Goal: Task Accomplishment & Management: Manage account settings

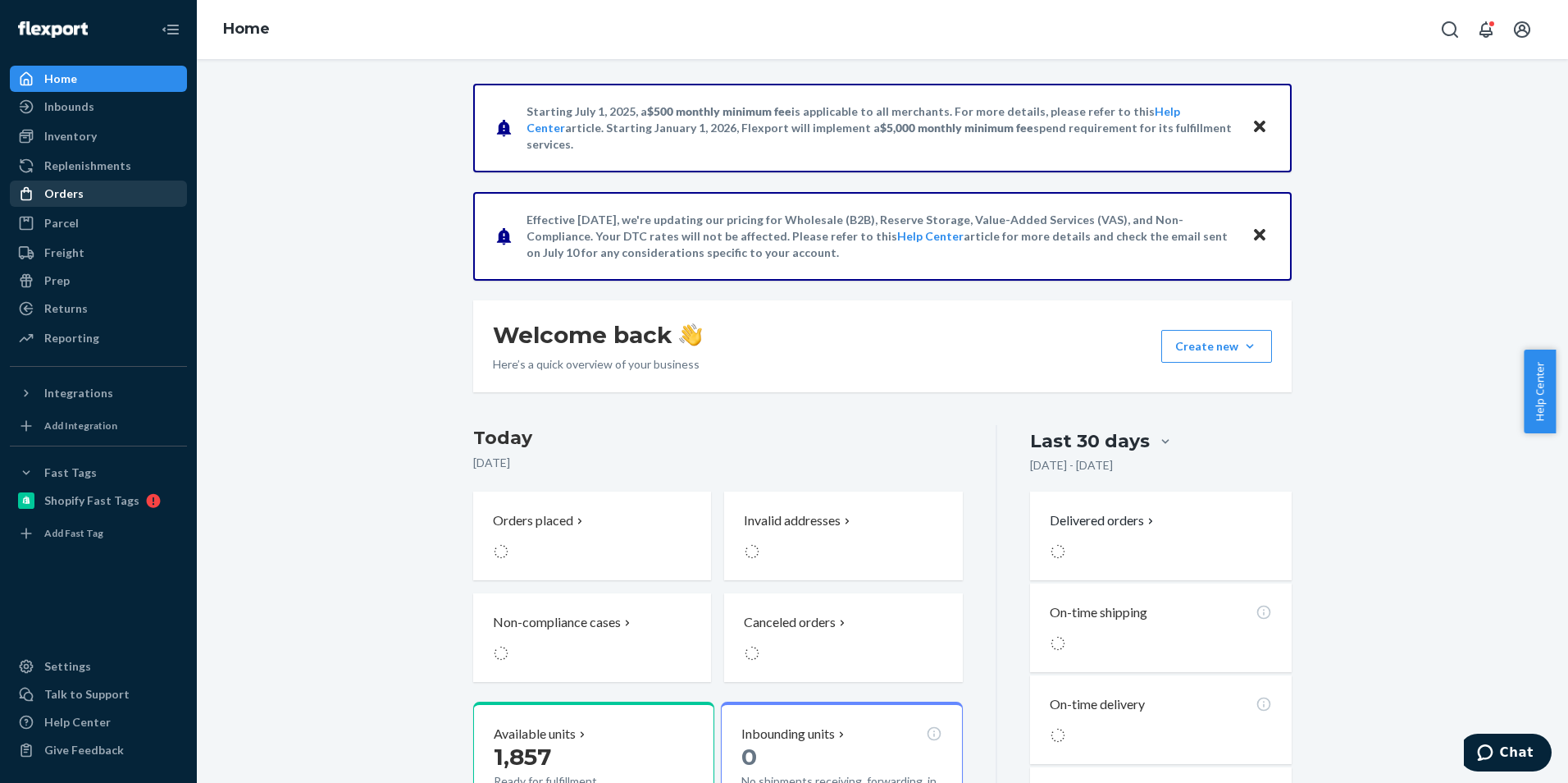
click at [52, 201] on div "Orders" at bounding box center [64, 194] width 39 height 17
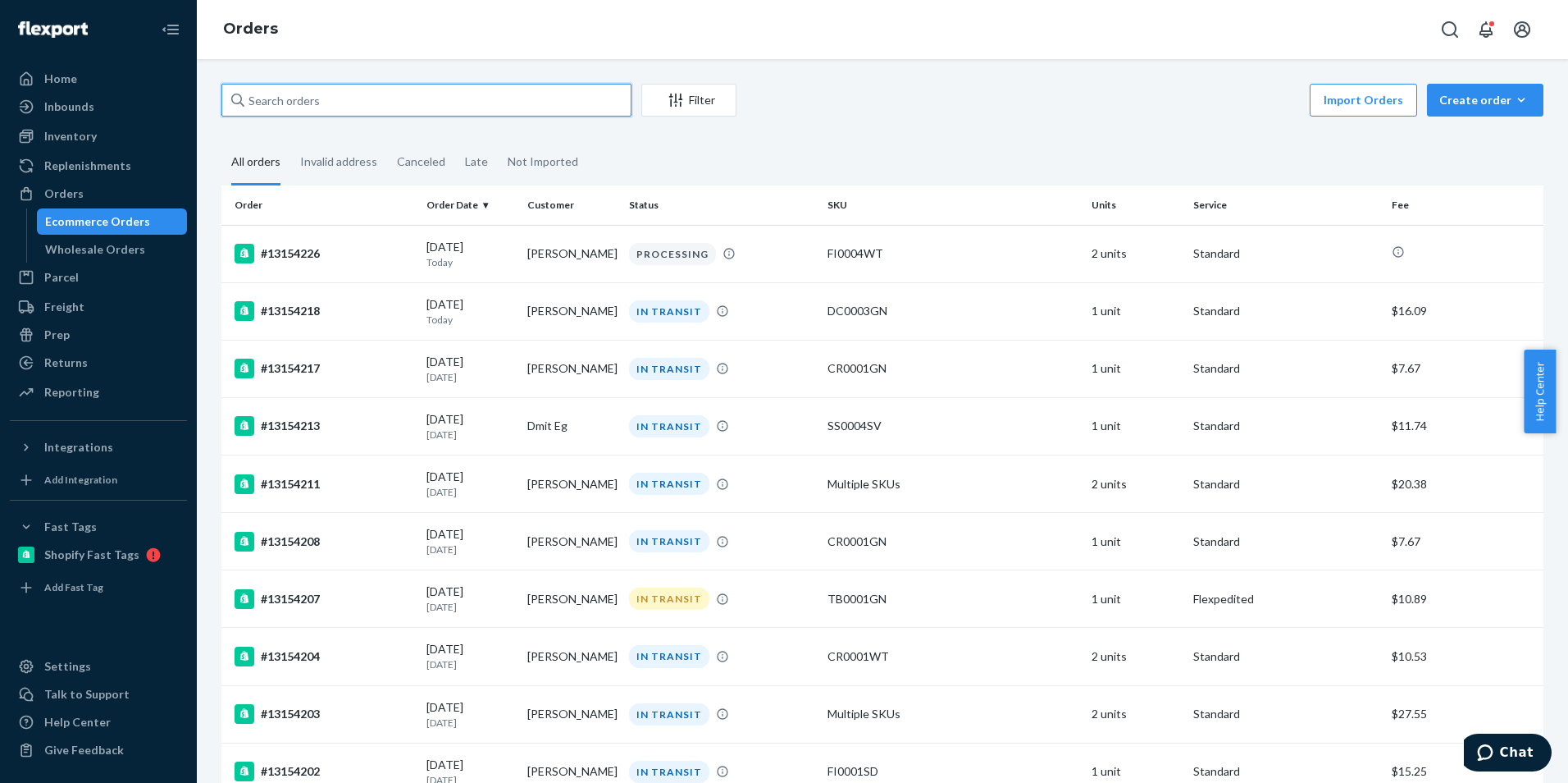
click at [333, 96] on input "text" at bounding box center [427, 99] width 410 height 33
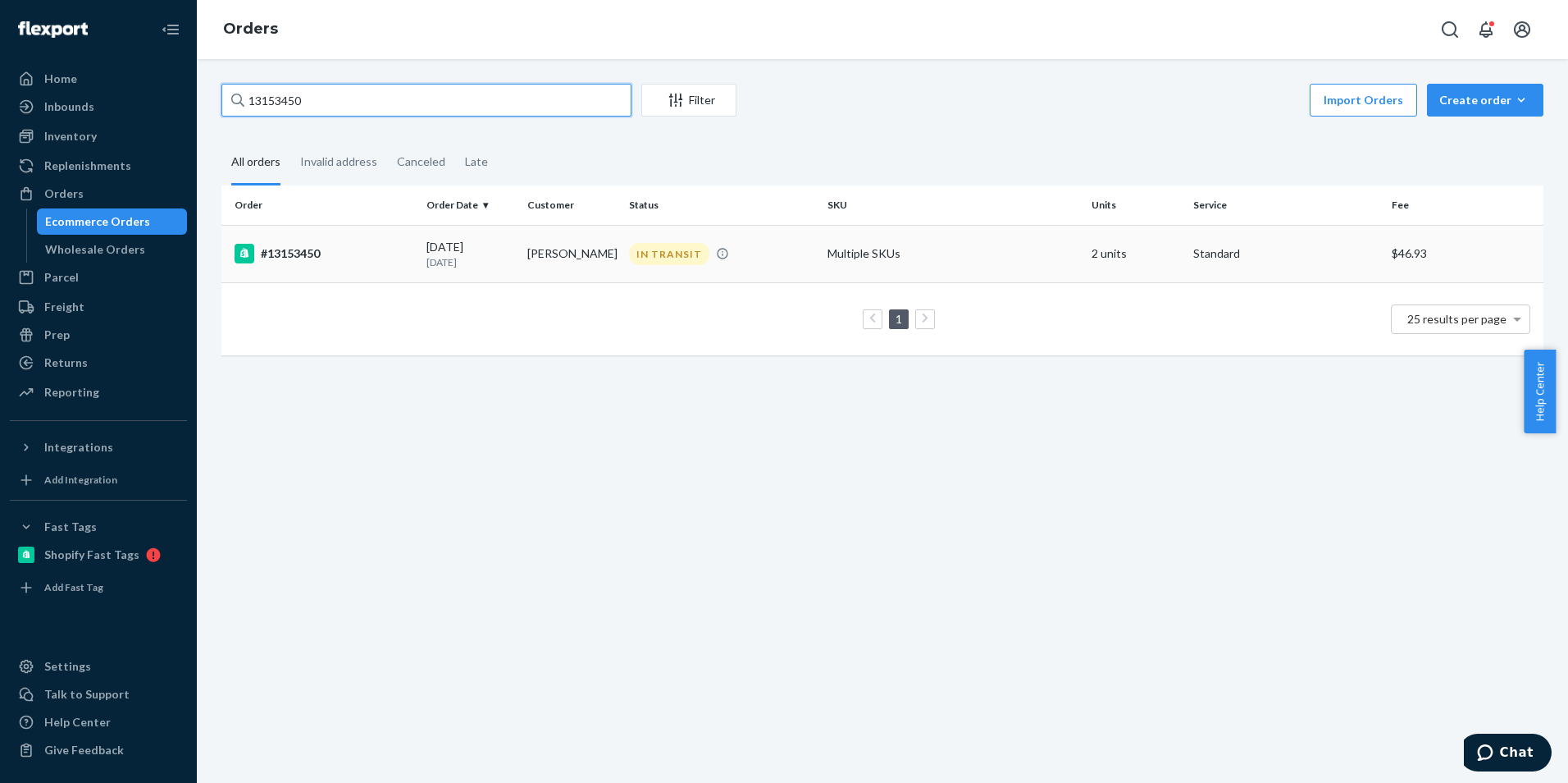
type input "13153450"
click at [340, 243] on td "#13153450" at bounding box center [321, 254] width 199 height 58
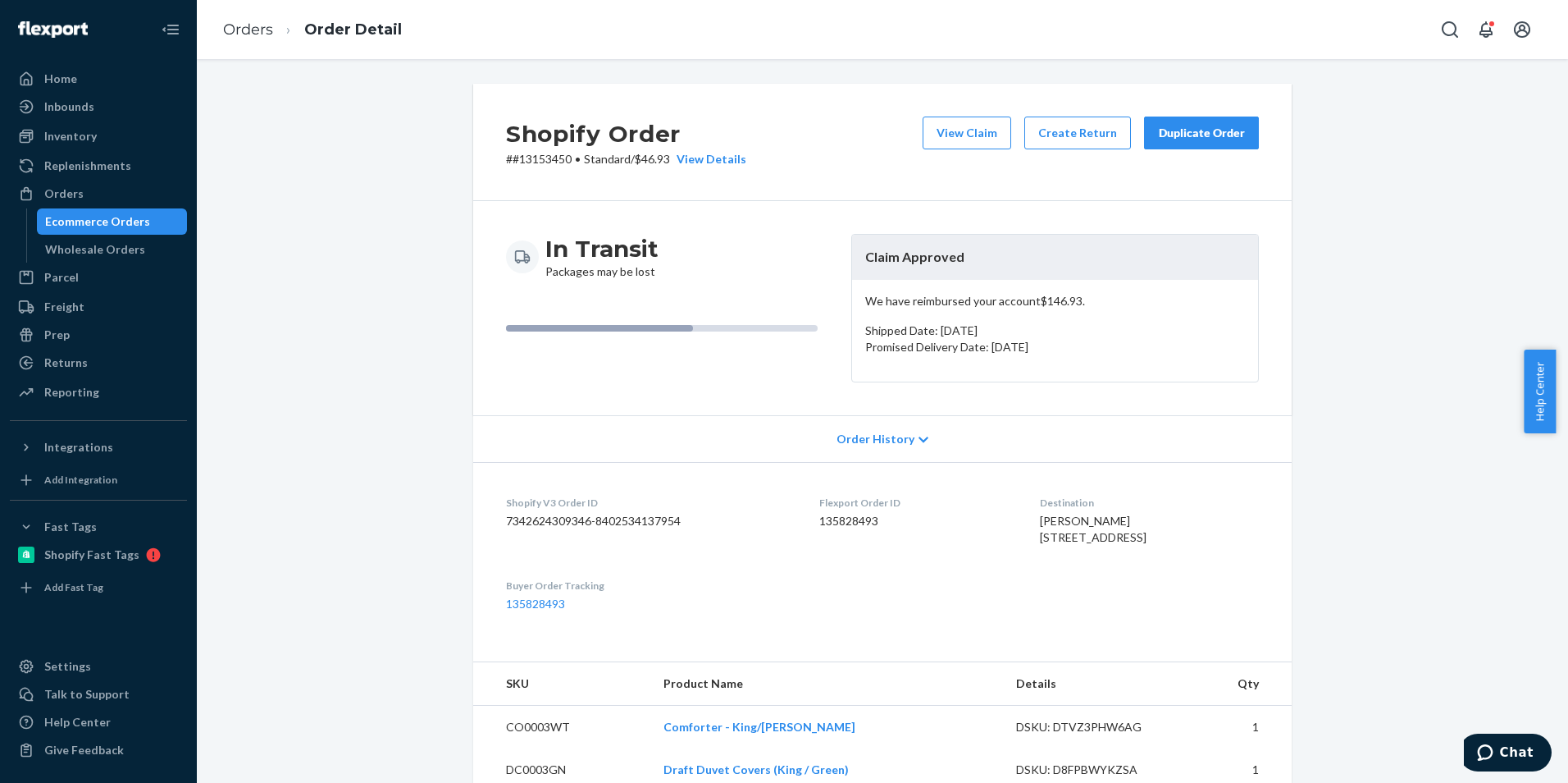
click at [1203, 137] on div "Duplicate Order" at bounding box center [1201, 133] width 87 height 17
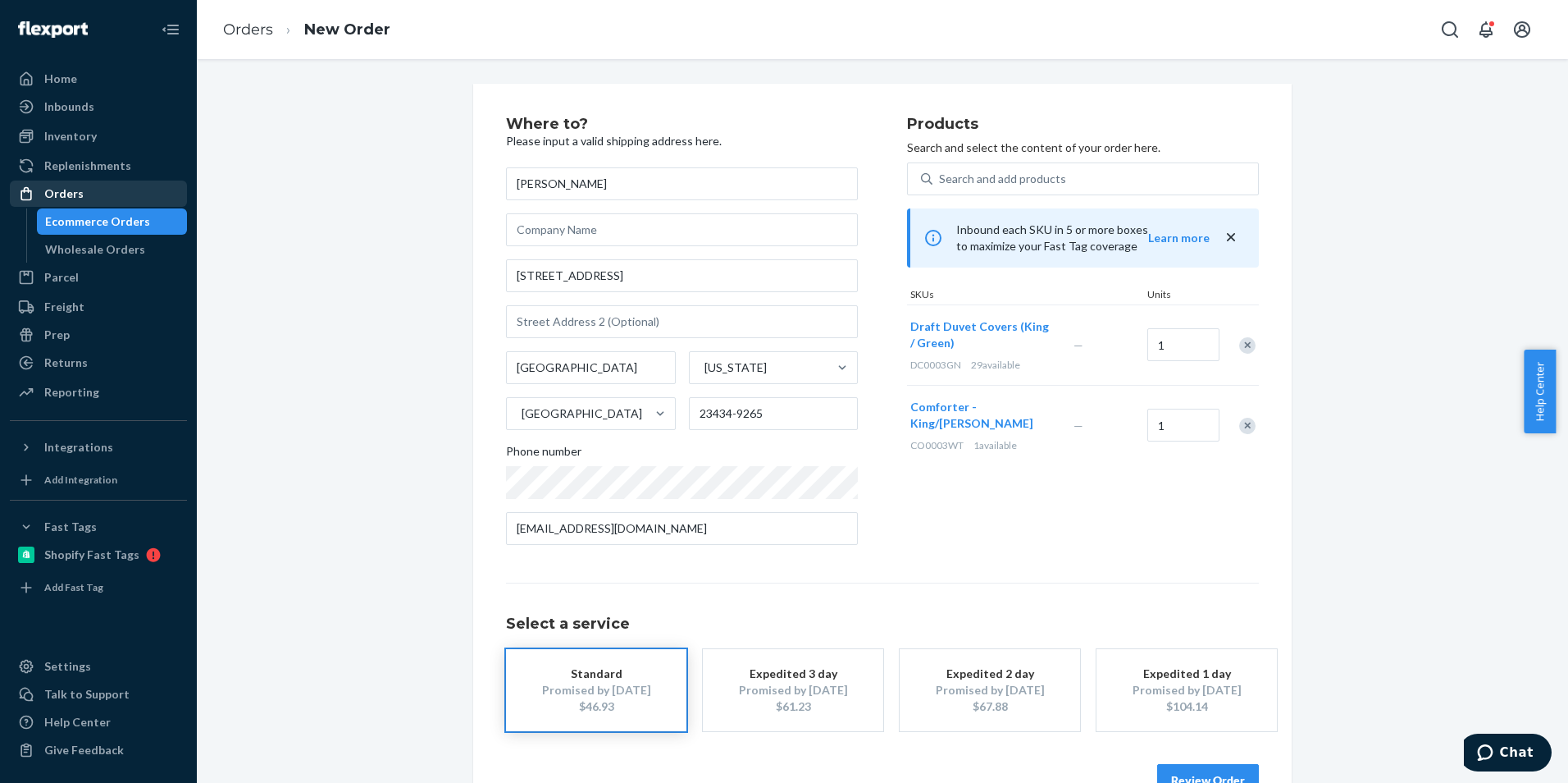
click at [62, 190] on div "Orders" at bounding box center [64, 194] width 39 height 17
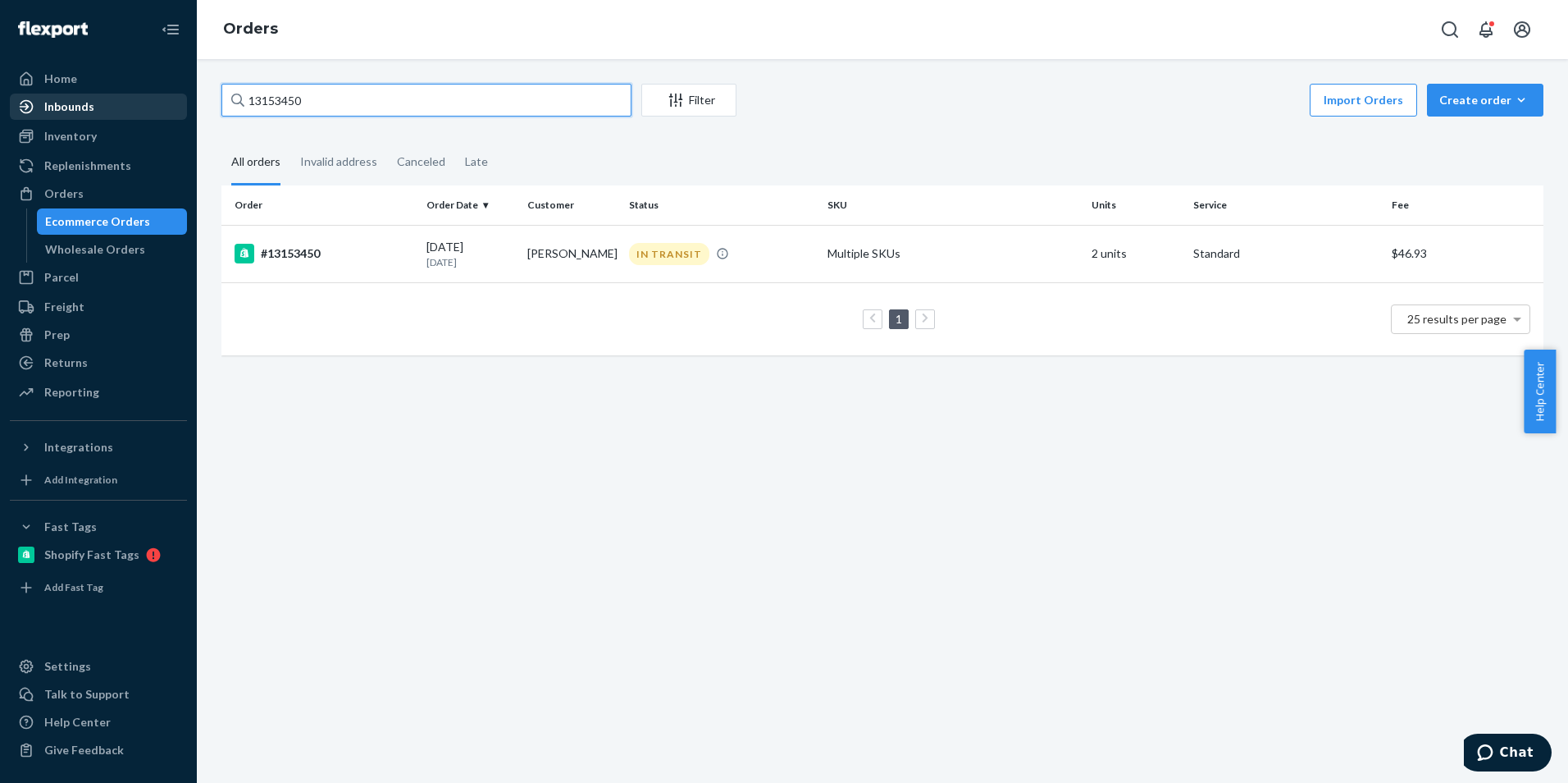
drag, startPoint x: 349, startPoint y: 100, endPoint x: 167, endPoint y: 100, distance: 182.0
click at [167, 100] on div "Home Inbounds Shipping Plans Problems Inventory Products Replenishments Orders …" at bounding box center [784, 391] width 1568 height 783
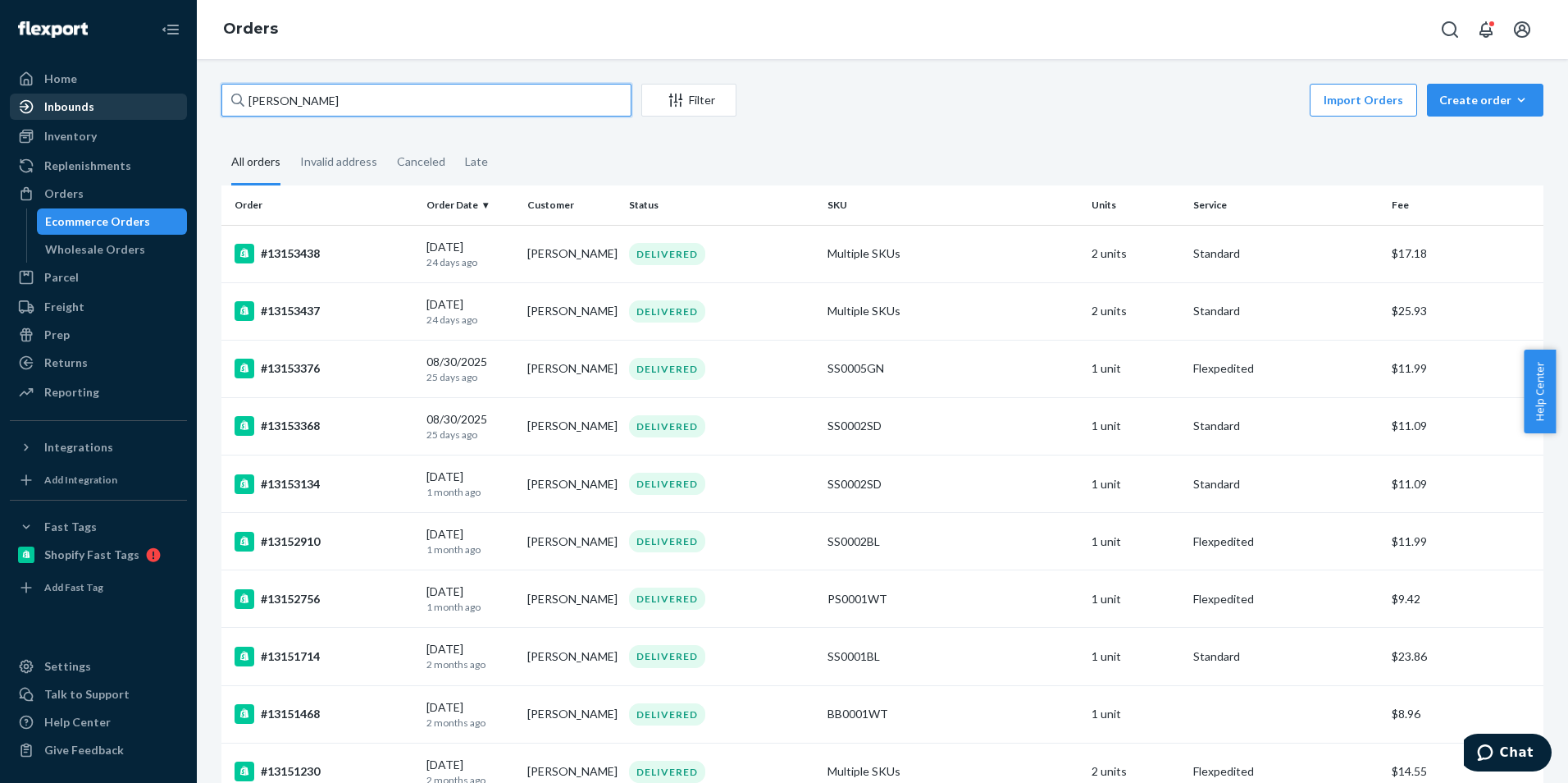
type input "[PERSON_NAME]"
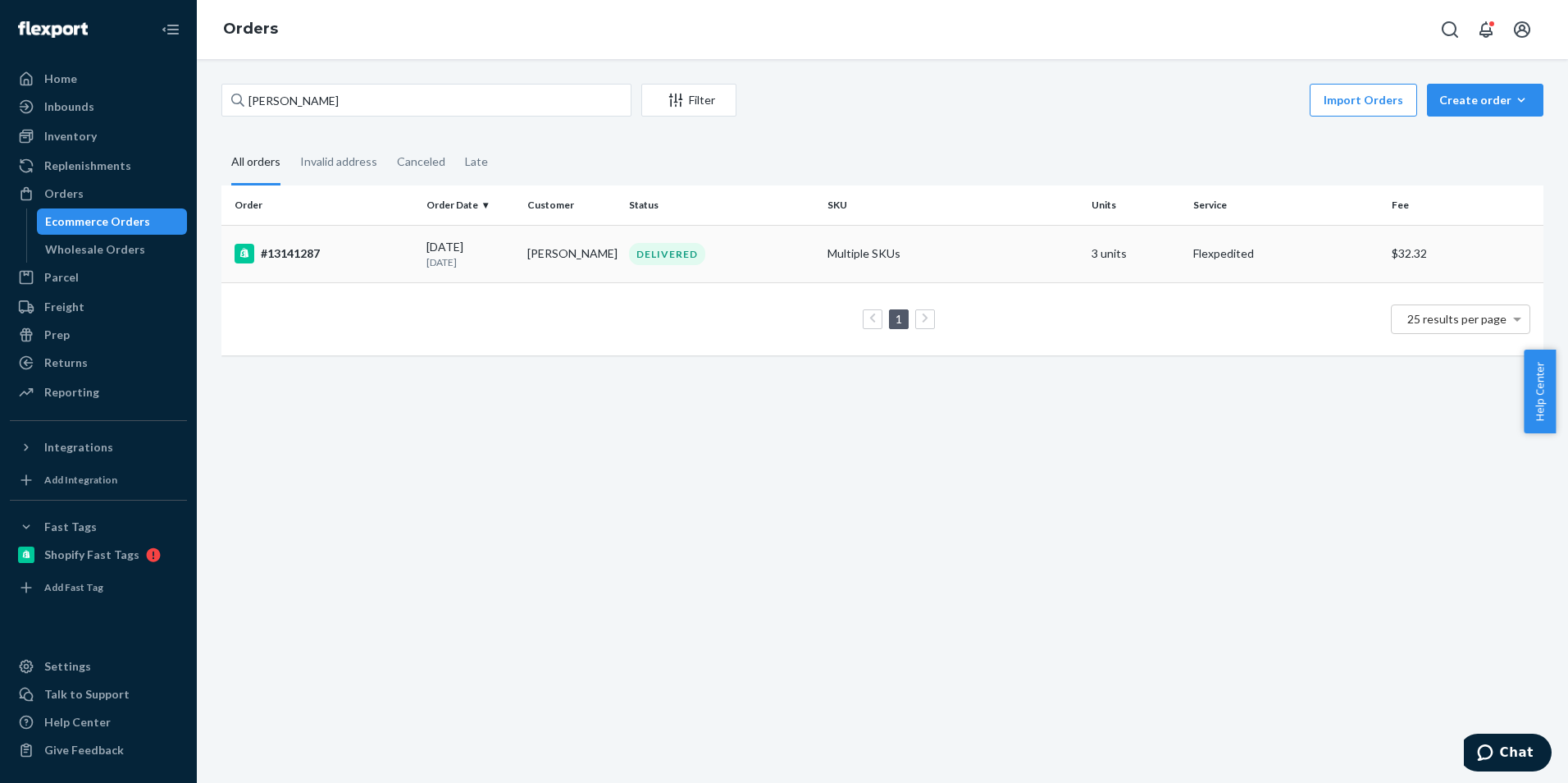
click at [263, 263] on div "#13141287" at bounding box center [324, 253] width 179 height 20
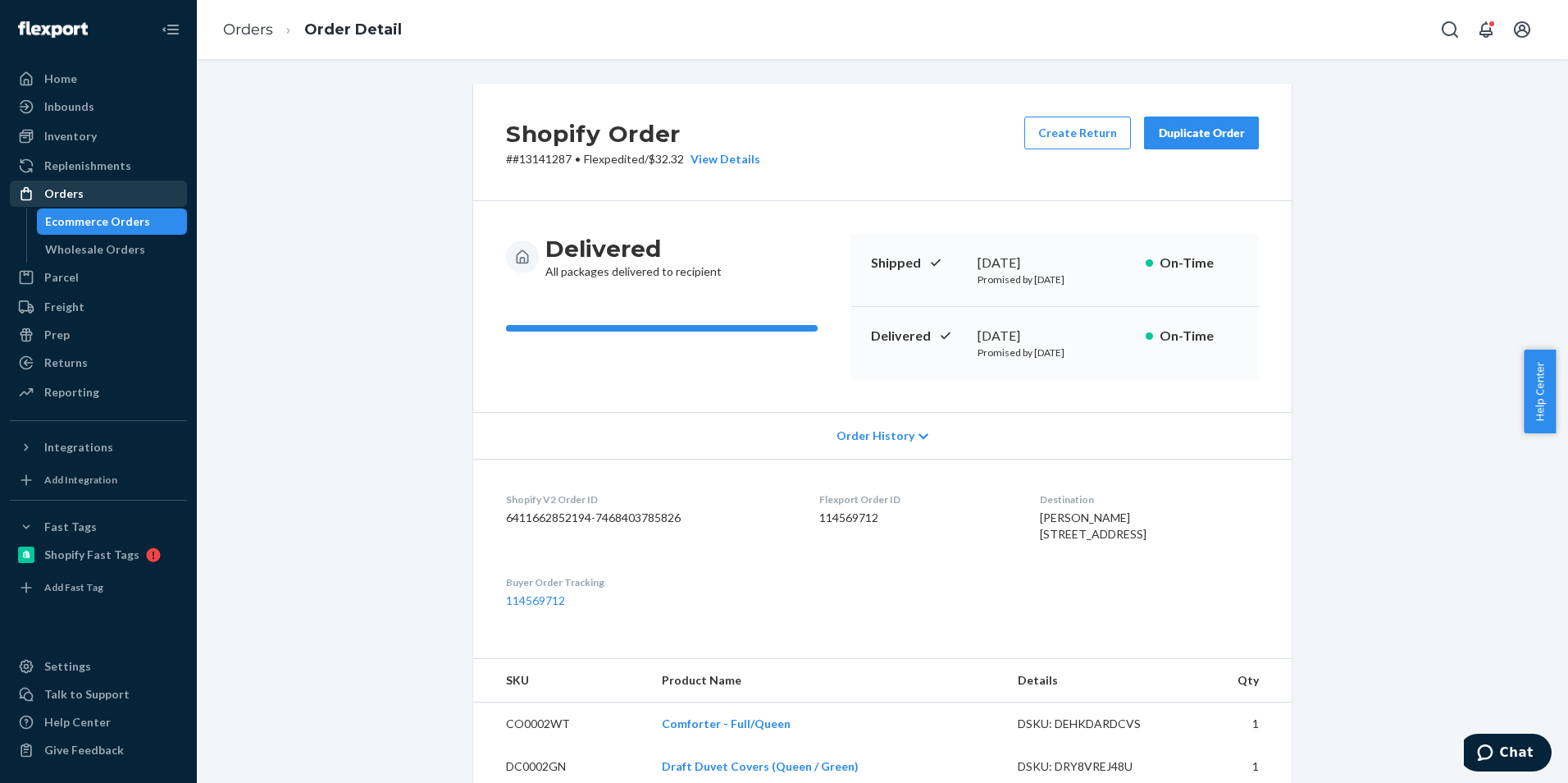
click at [58, 193] on div "Orders" at bounding box center [64, 194] width 39 height 17
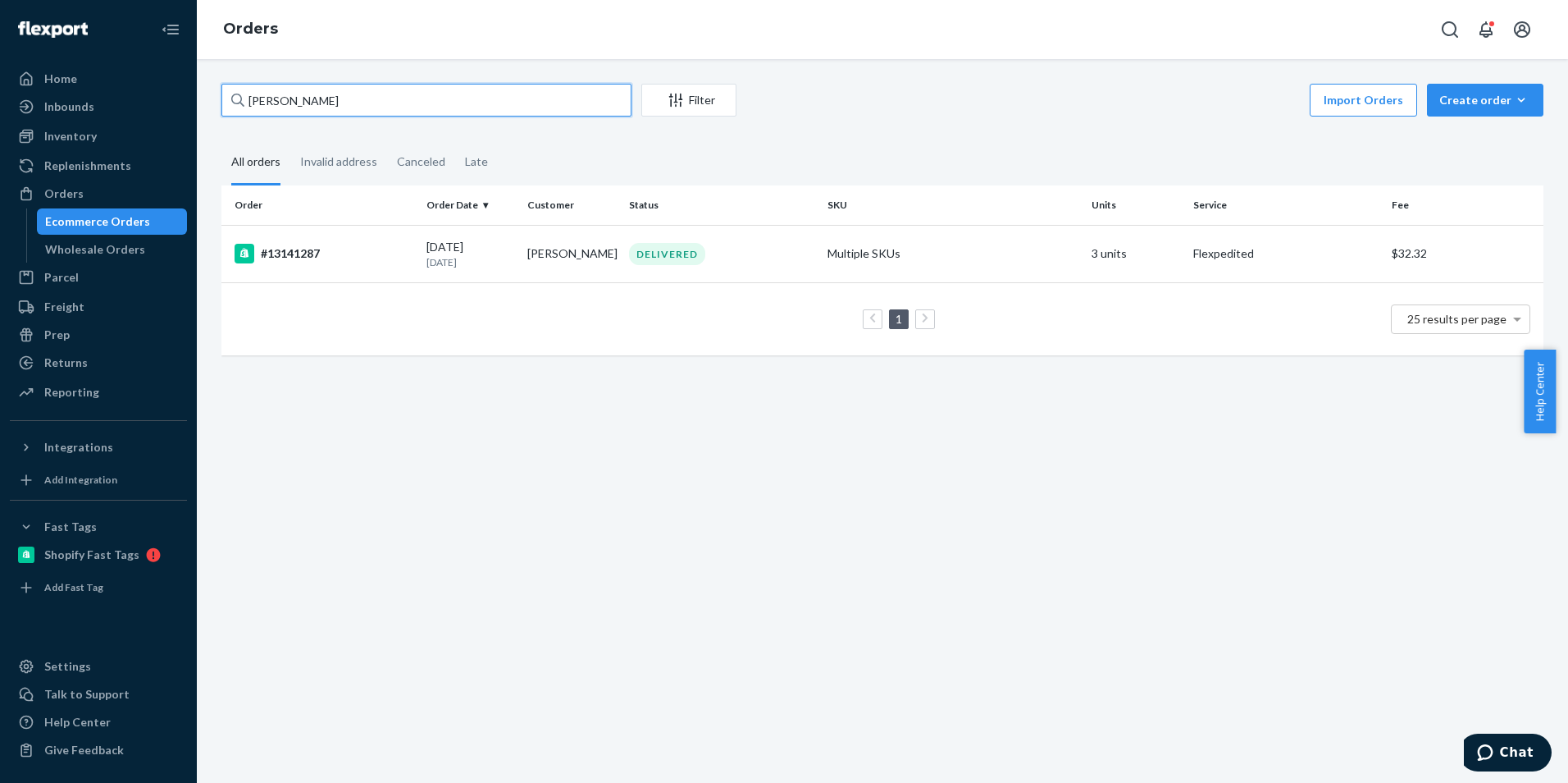
click at [359, 98] on input "[PERSON_NAME]" at bounding box center [427, 99] width 410 height 33
type input "13153450"
click at [298, 244] on div "#13153450" at bounding box center [324, 253] width 179 height 20
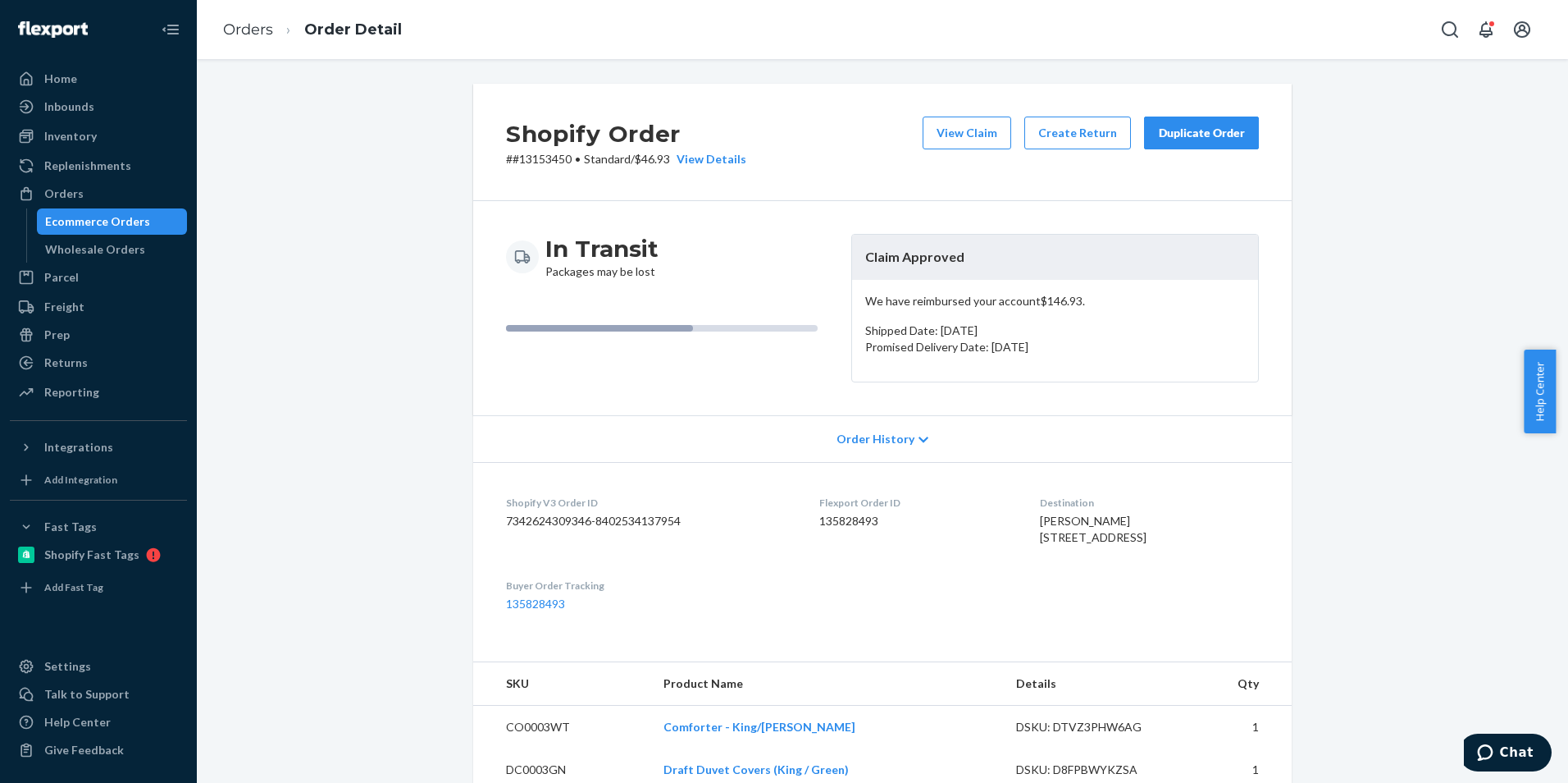
click at [1184, 135] on div "Duplicate Order" at bounding box center [1201, 133] width 87 height 17
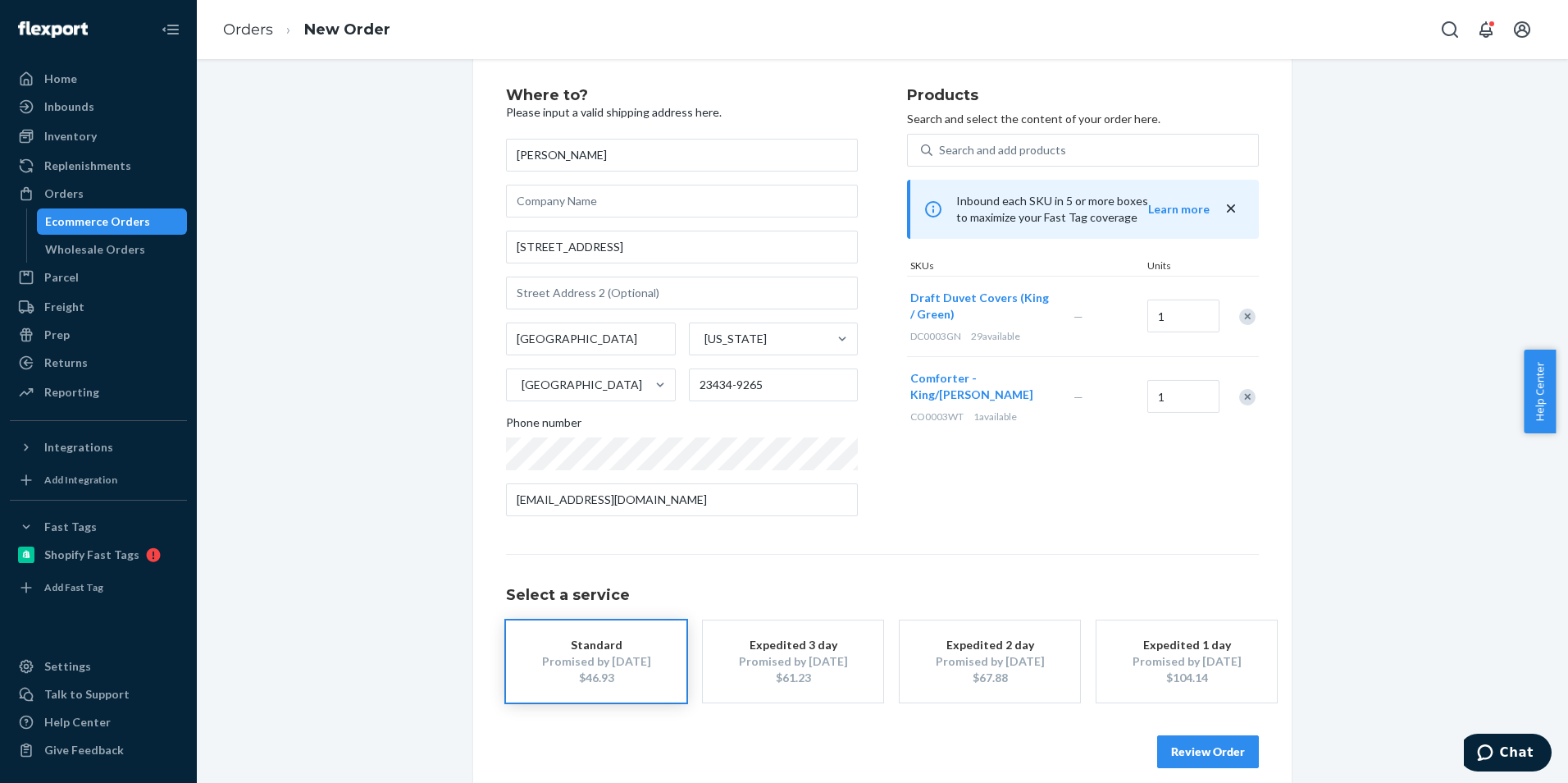
scroll to position [46, 0]
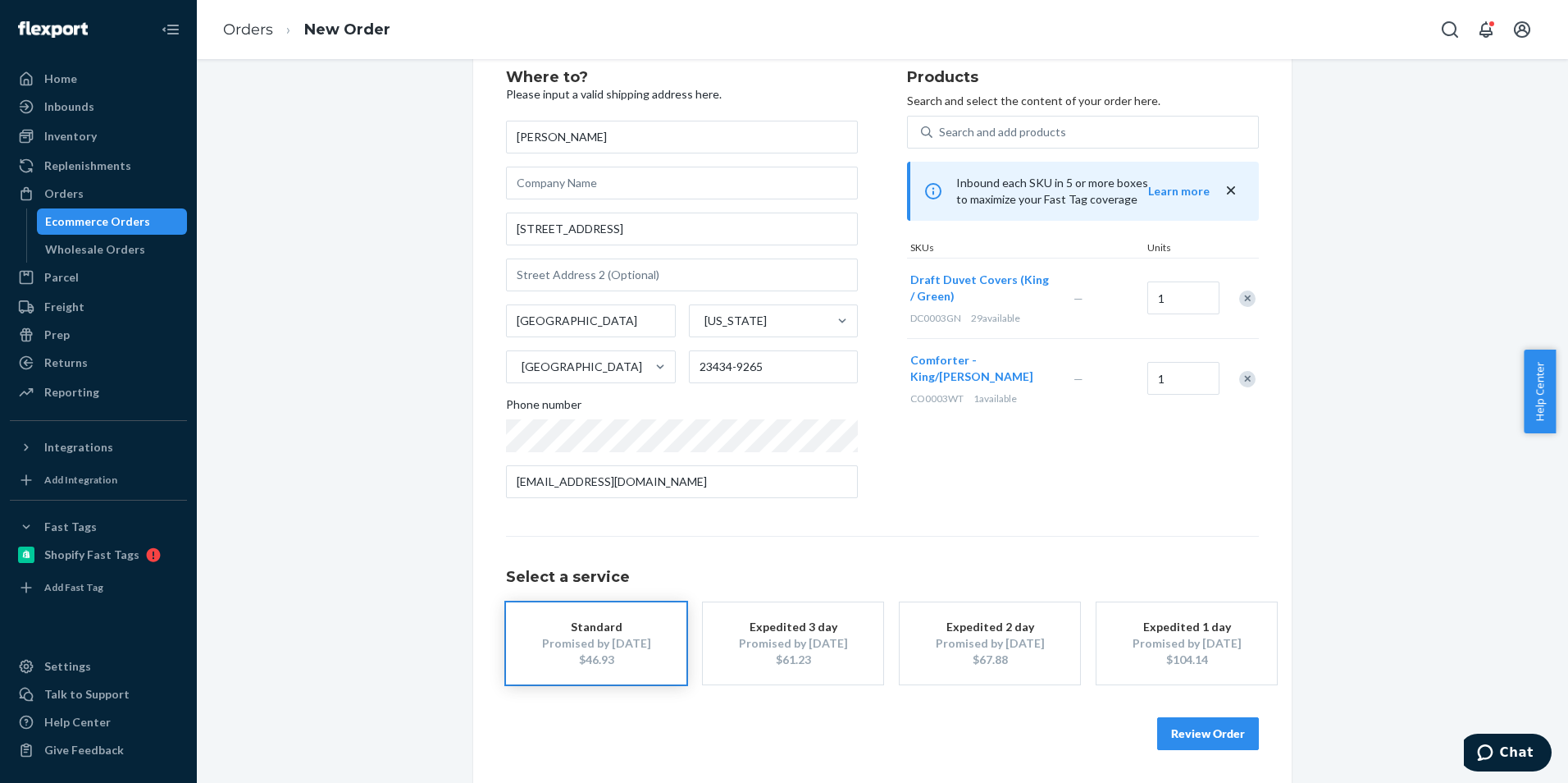
click at [1199, 738] on button "Review Order" at bounding box center [1209, 733] width 102 height 33
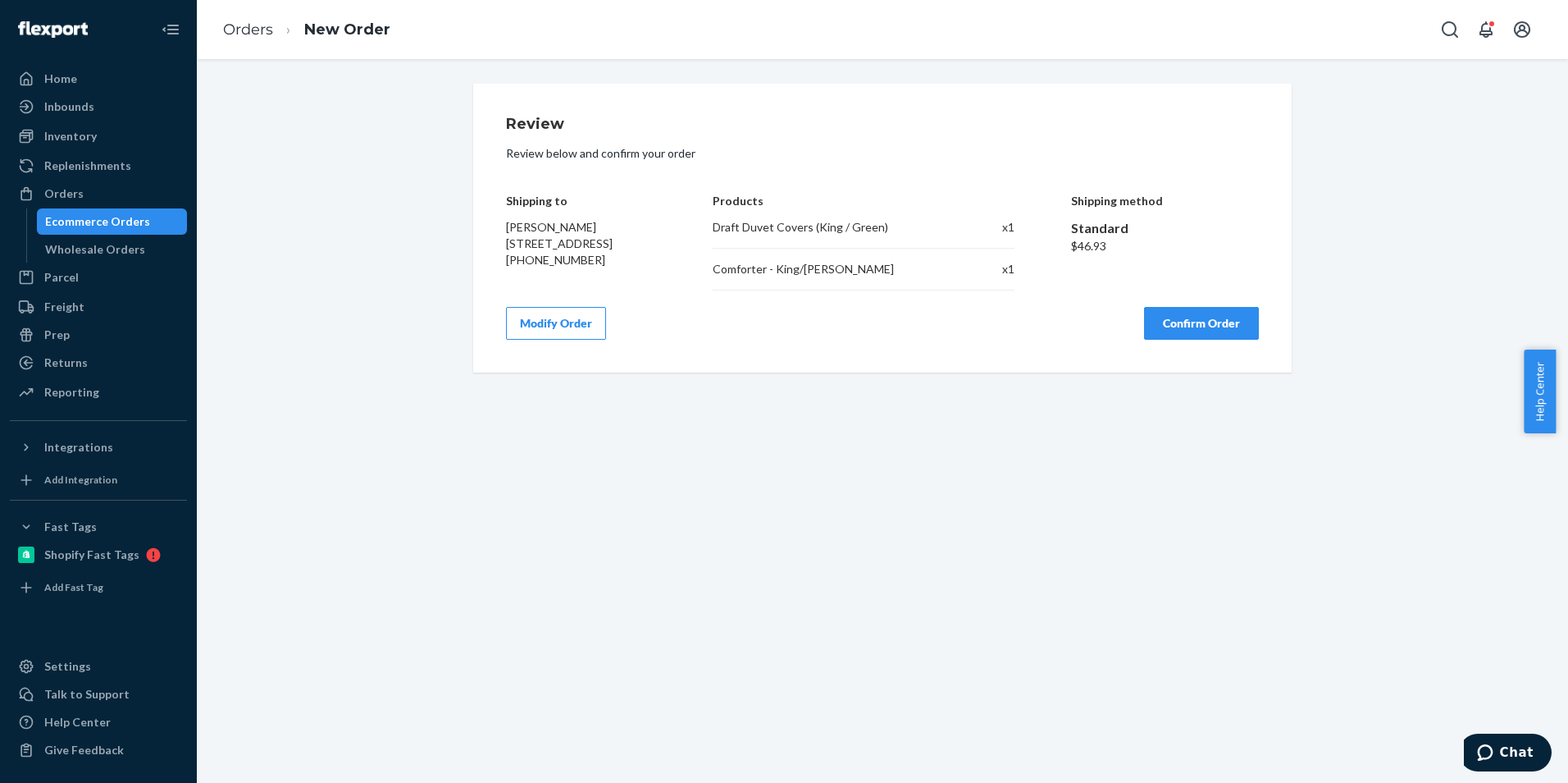
scroll to position [0, 0]
click at [88, 189] on div "Orders" at bounding box center [97, 193] width 174 height 23
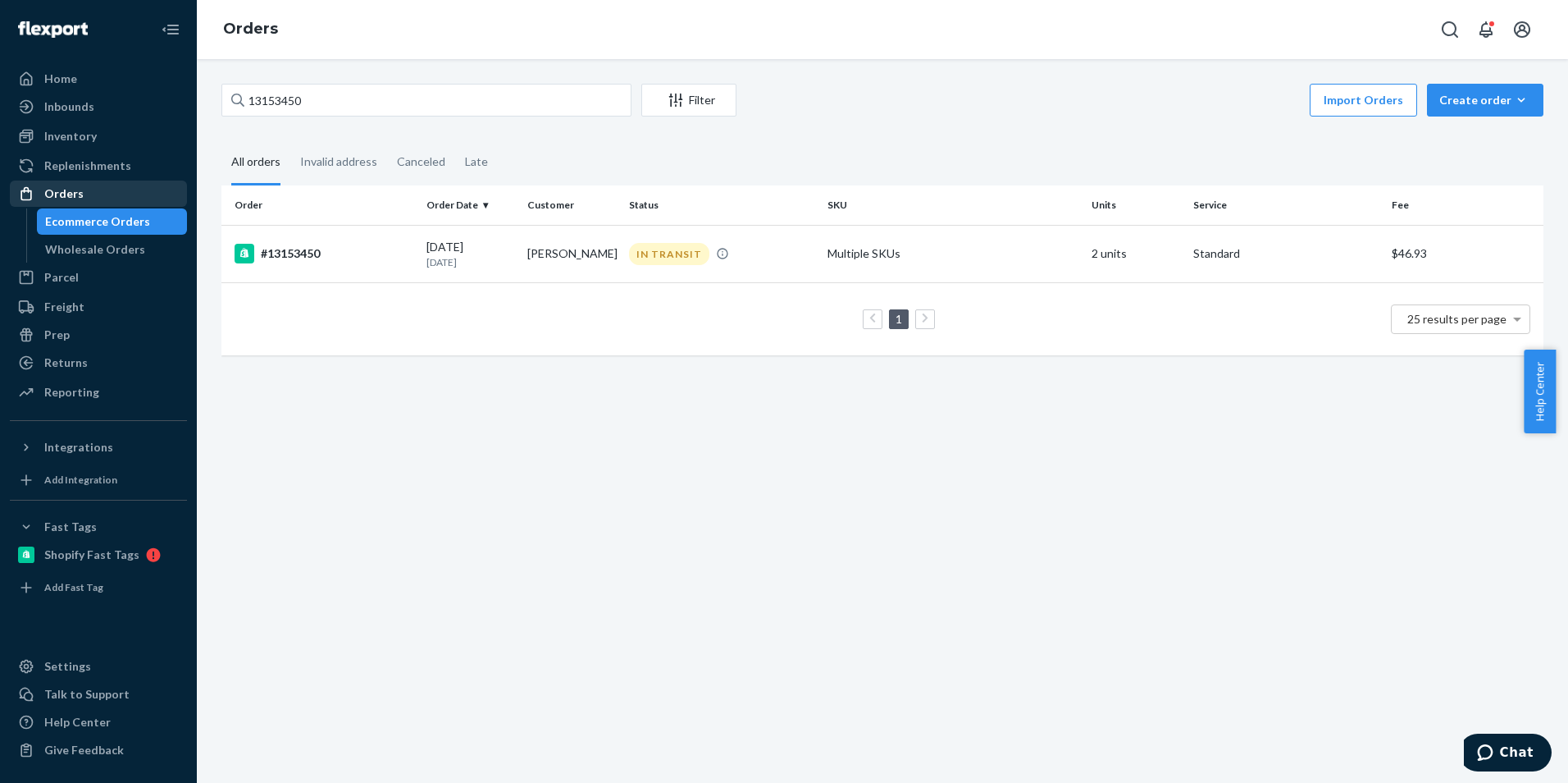
click at [67, 193] on div "Orders" at bounding box center [64, 194] width 39 height 17
click at [364, 107] on input "13153450" at bounding box center [427, 99] width 410 height 33
drag, startPoint x: 364, startPoint y: 107, endPoint x: 256, endPoint y: 116, distance: 108.4
click at [256, 116] on div "13153450 Filter Import Orders Create order Ecommerce order Removal order" at bounding box center [883, 102] width 1322 height 37
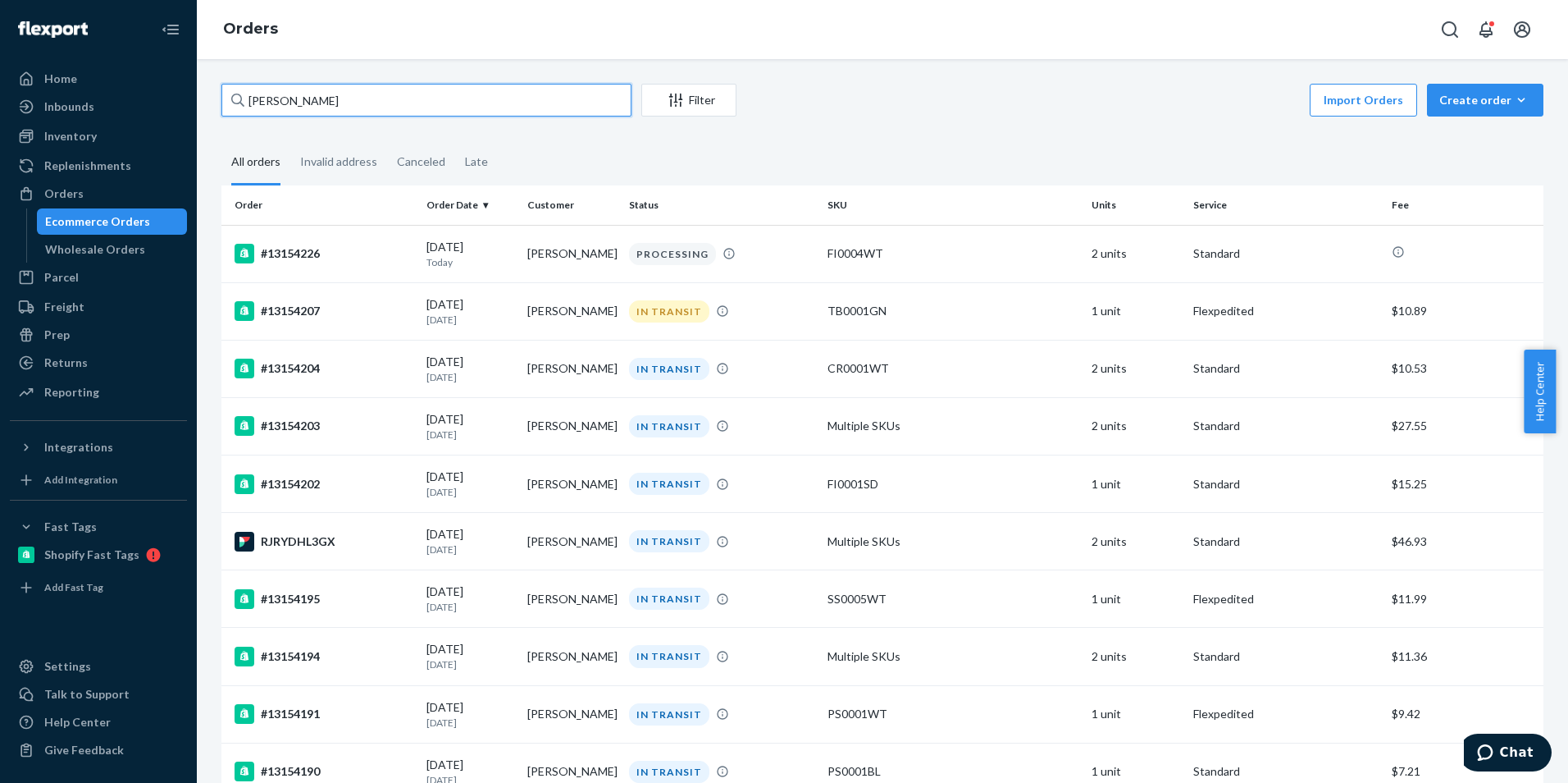
type input "[PERSON_NAME]"
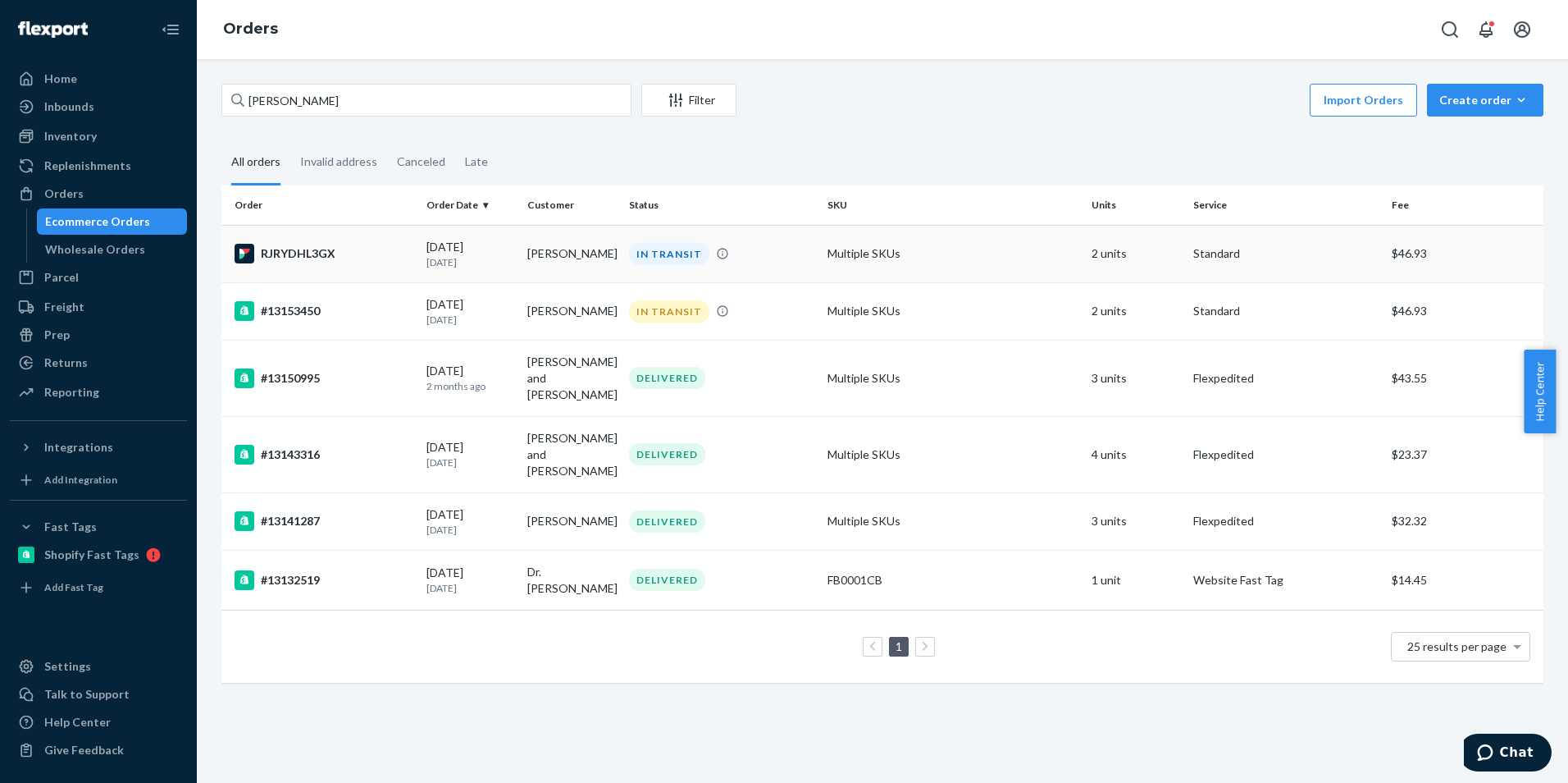
click at [407, 260] on div "RJRYDHL3GX" at bounding box center [324, 253] width 179 height 20
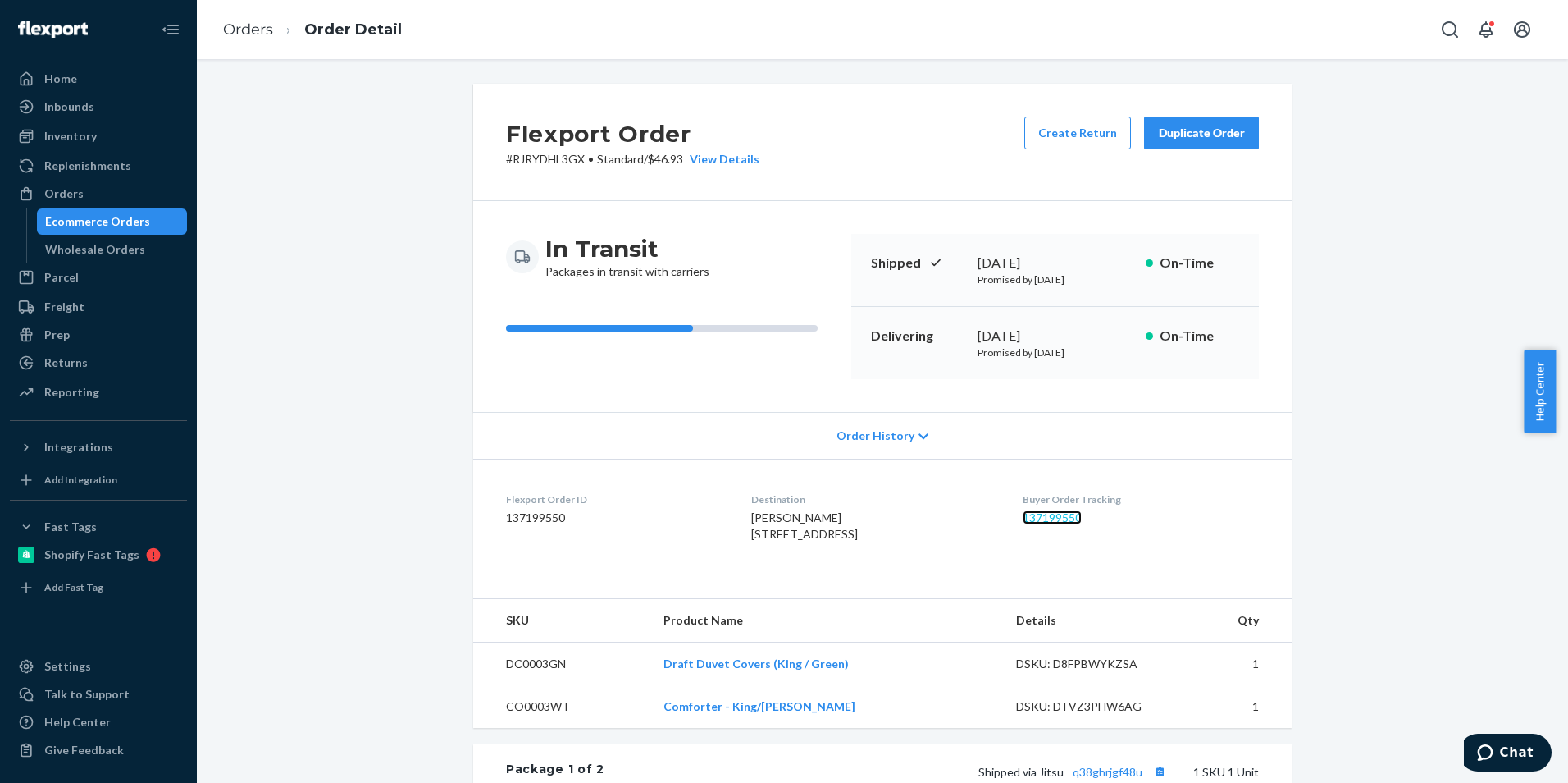
click at [1064, 515] on link "137199550" at bounding box center [1053, 517] width 59 height 14
drag, startPoint x: 64, startPoint y: 189, endPoint x: 126, endPoint y: 183, distance: 62.3
click at [64, 189] on div "Orders" at bounding box center [64, 194] width 39 height 17
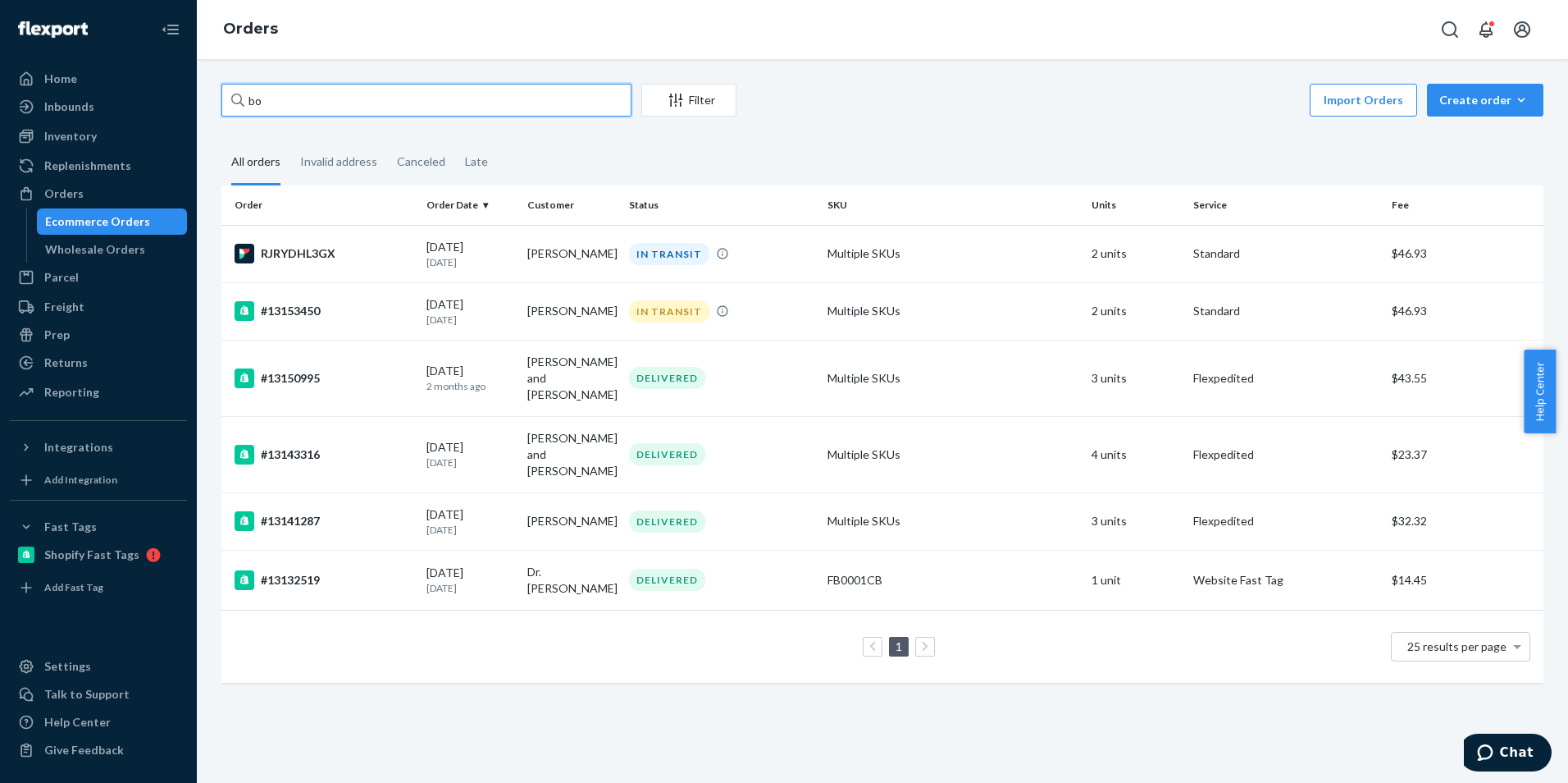
type input "b"
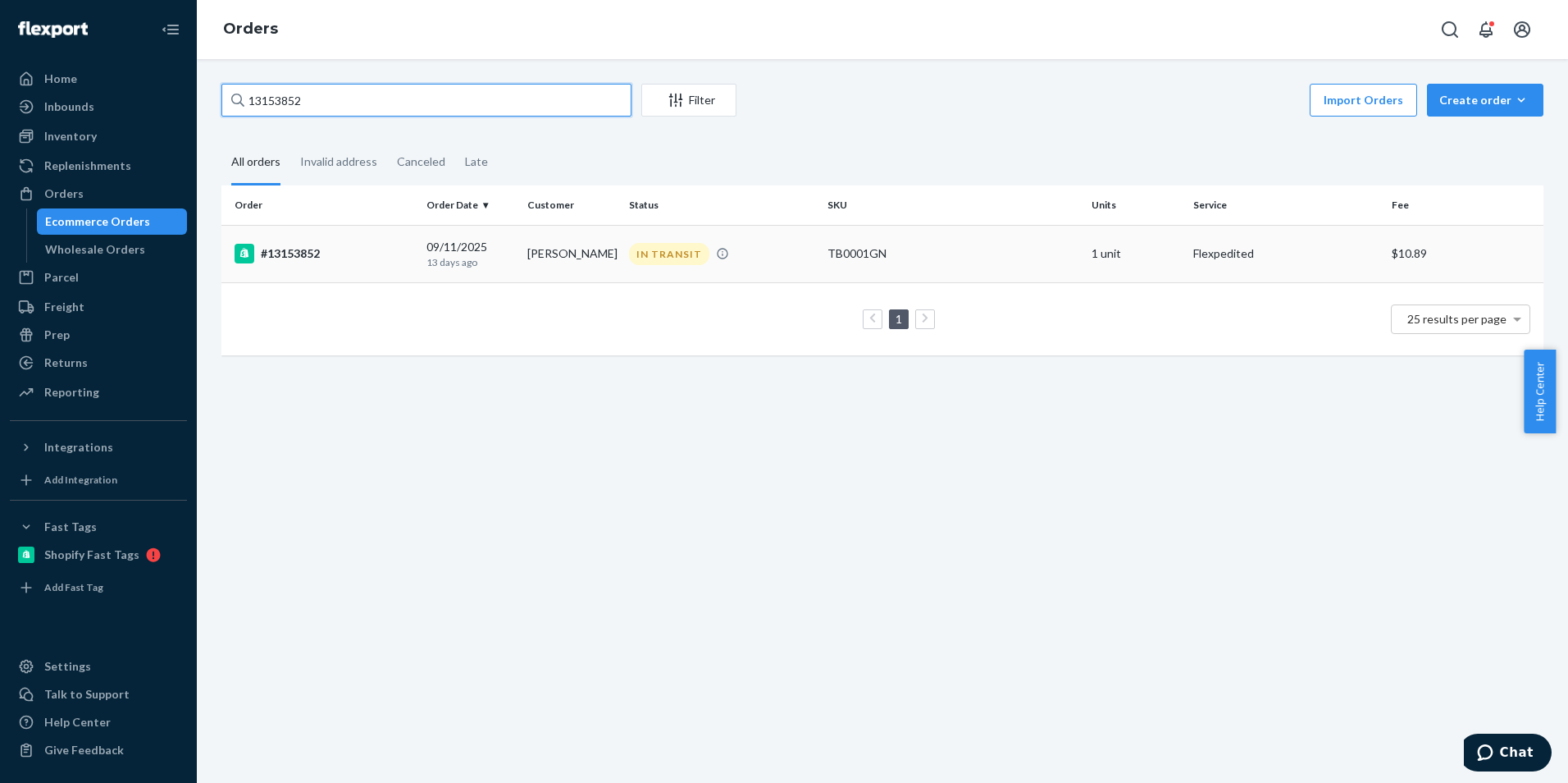
type input "13153852"
click at [269, 256] on div "#13153852" at bounding box center [324, 253] width 179 height 20
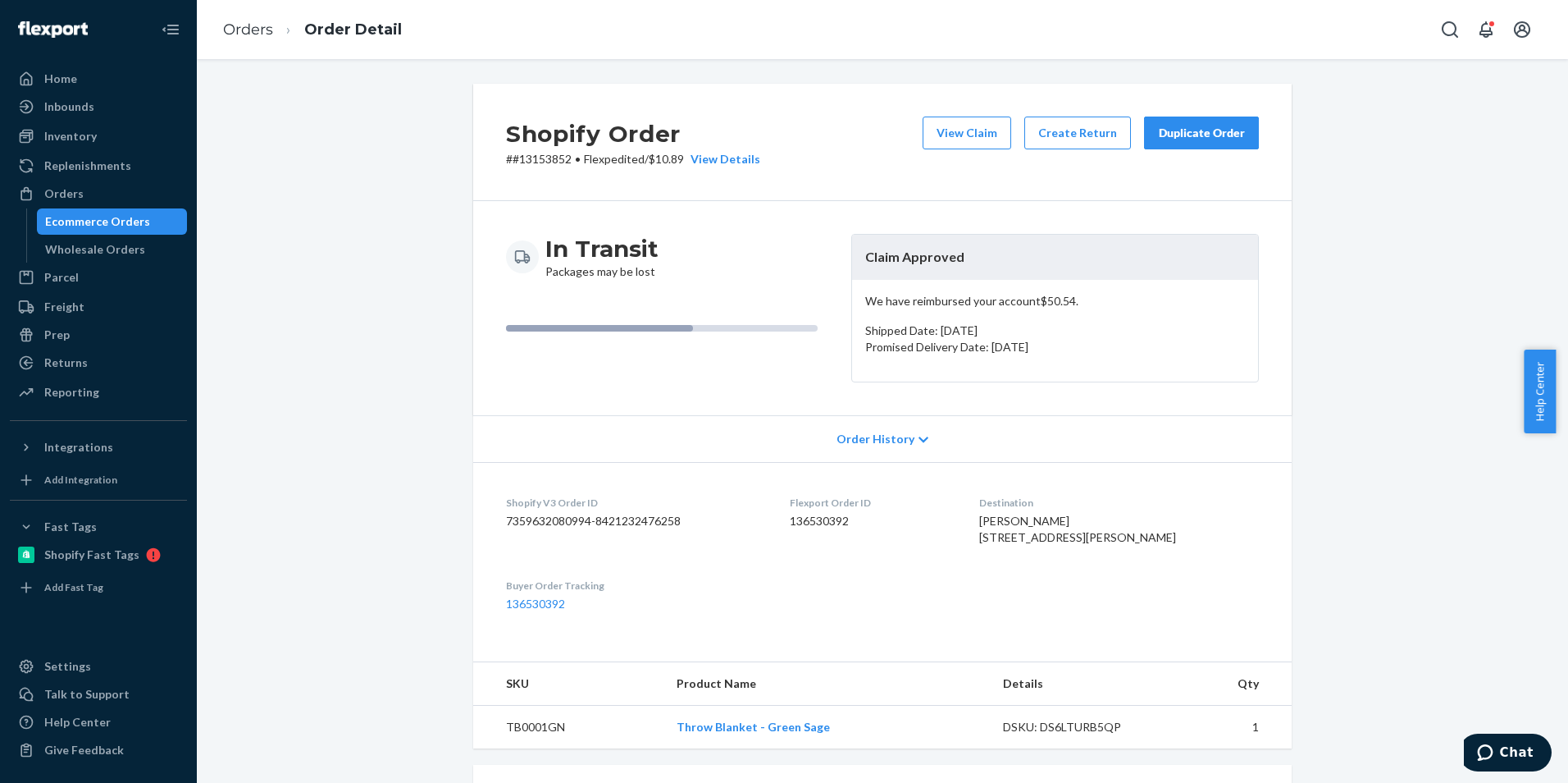
click at [1201, 130] on div "Duplicate Order" at bounding box center [1201, 133] width 87 height 17
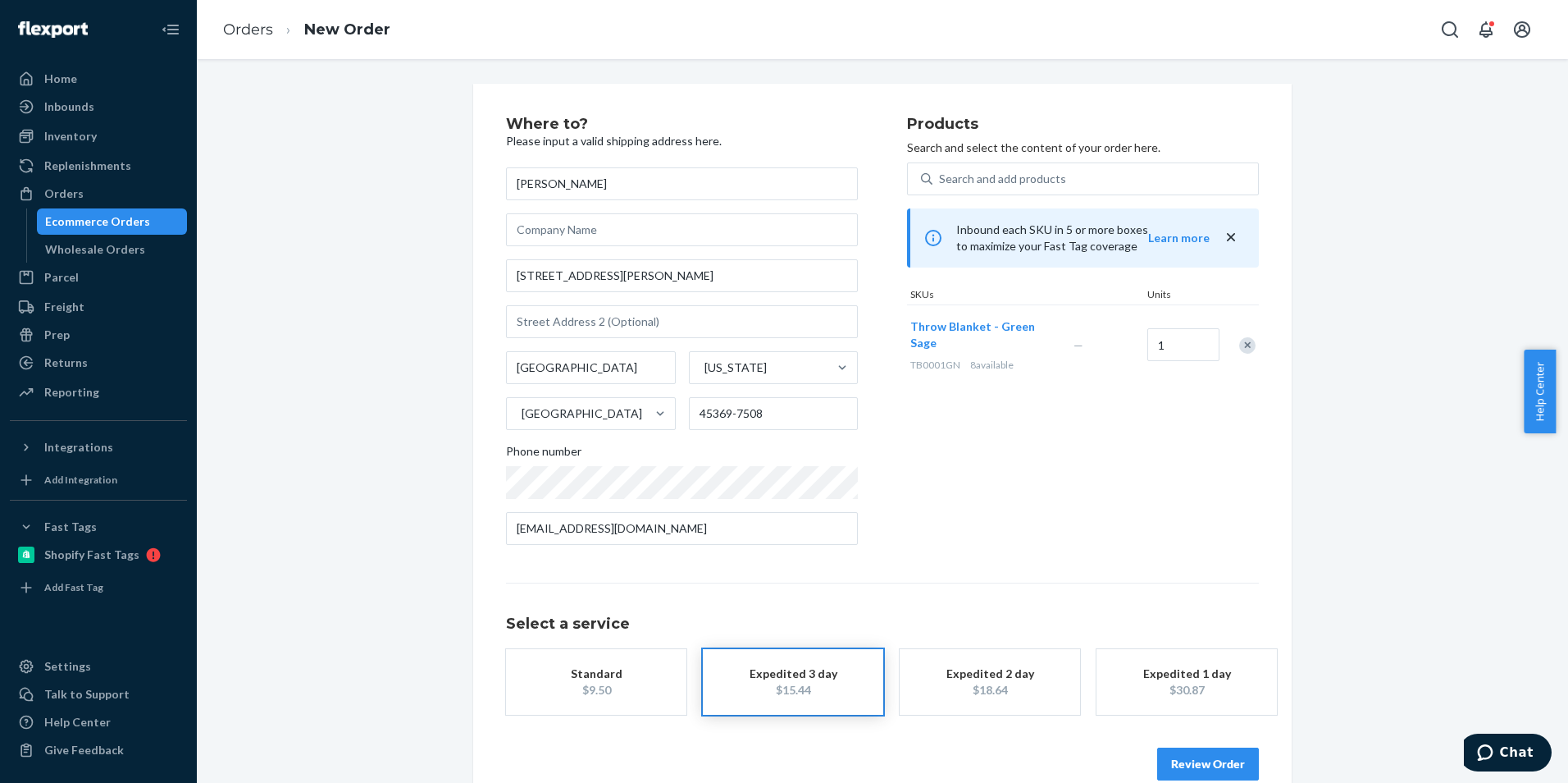
click at [556, 696] on div "$9.50" at bounding box center [596, 690] width 131 height 17
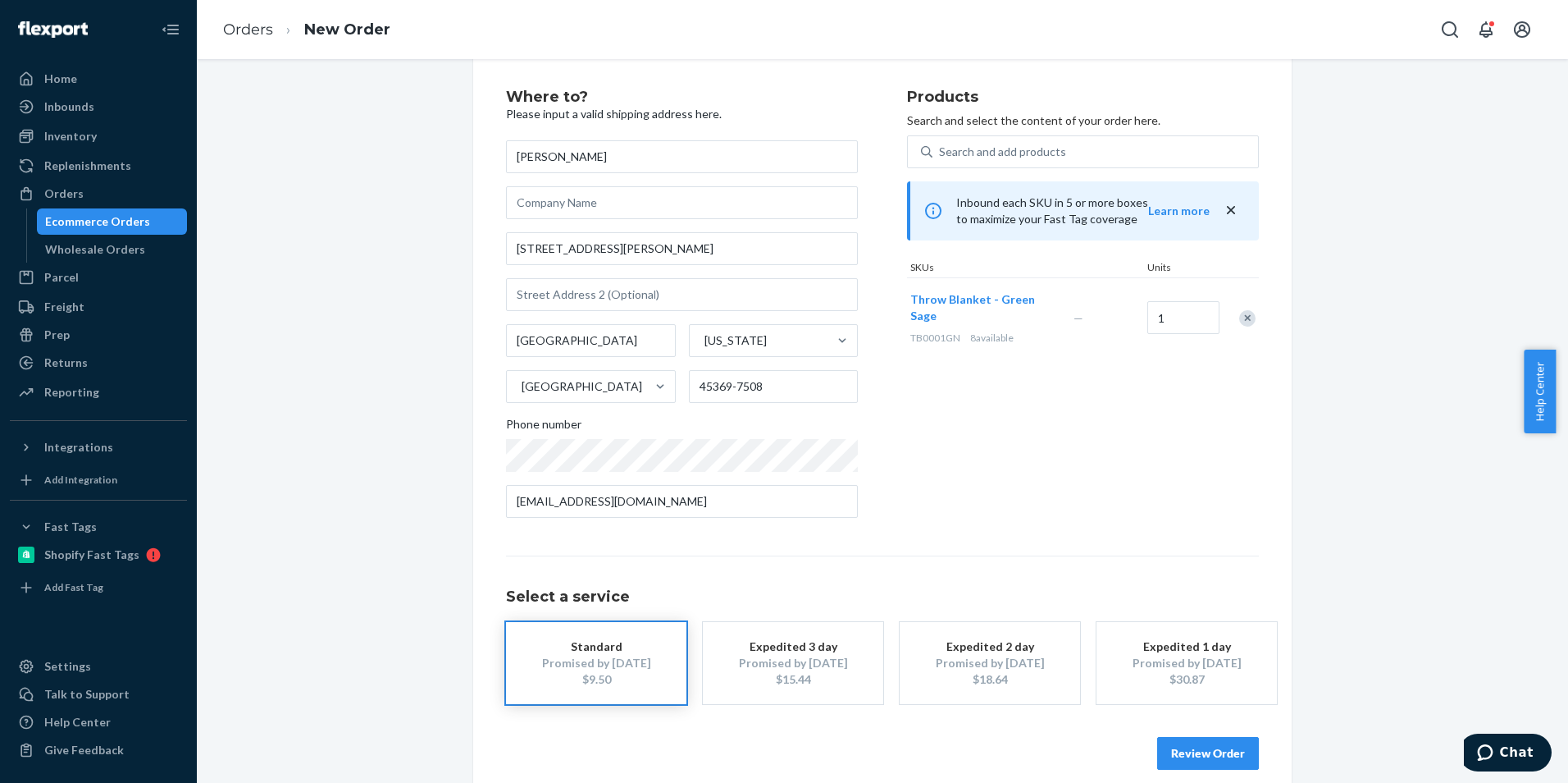
scroll to position [46, 0]
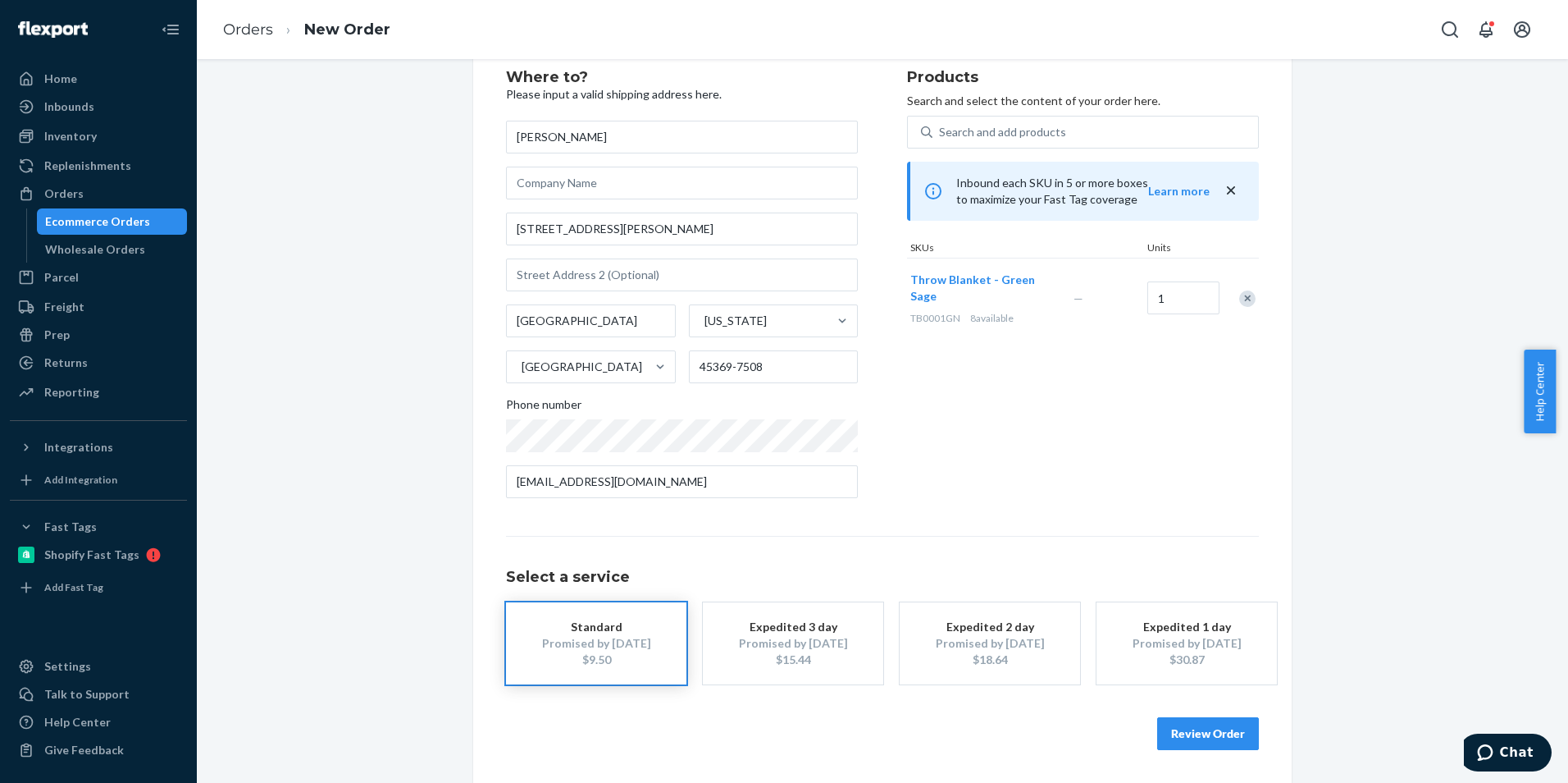
click at [1186, 724] on button "Review Order" at bounding box center [1209, 733] width 102 height 33
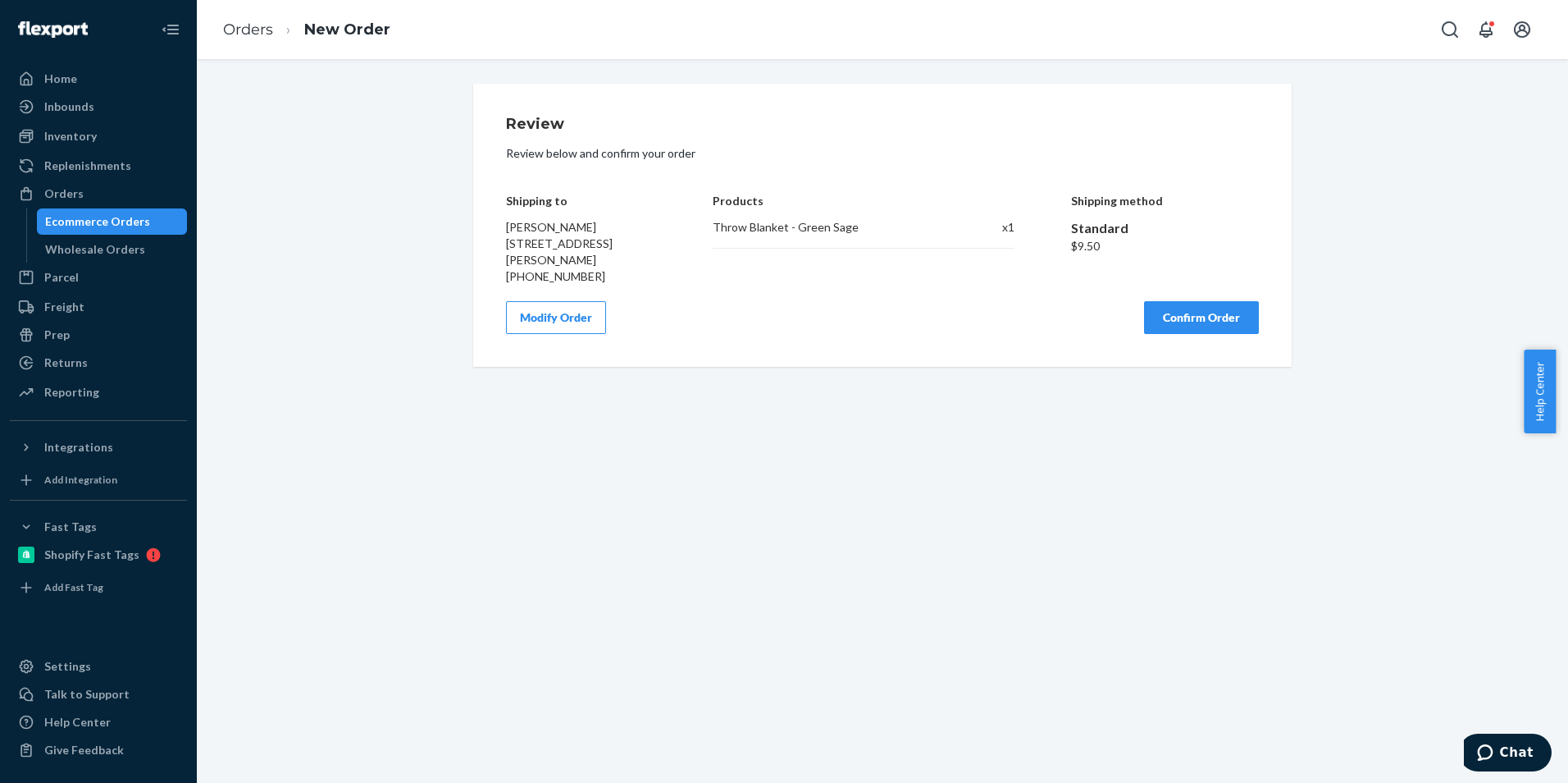
click at [1203, 334] on button "Confirm Order" at bounding box center [1201, 317] width 115 height 33
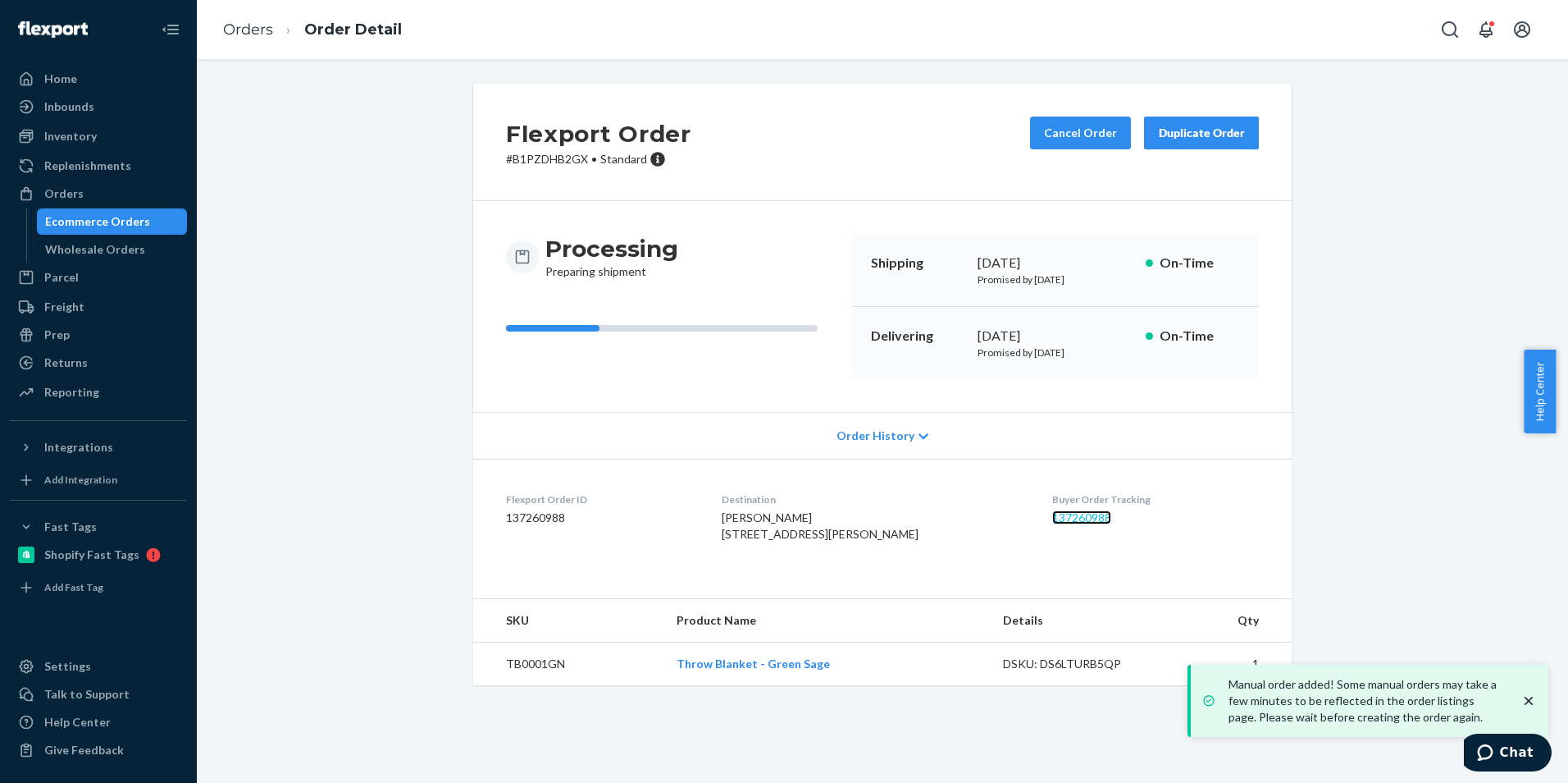
click at [1069, 519] on link "137260988" at bounding box center [1082, 517] width 59 height 14
